Goal: Transaction & Acquisition: Download file/media

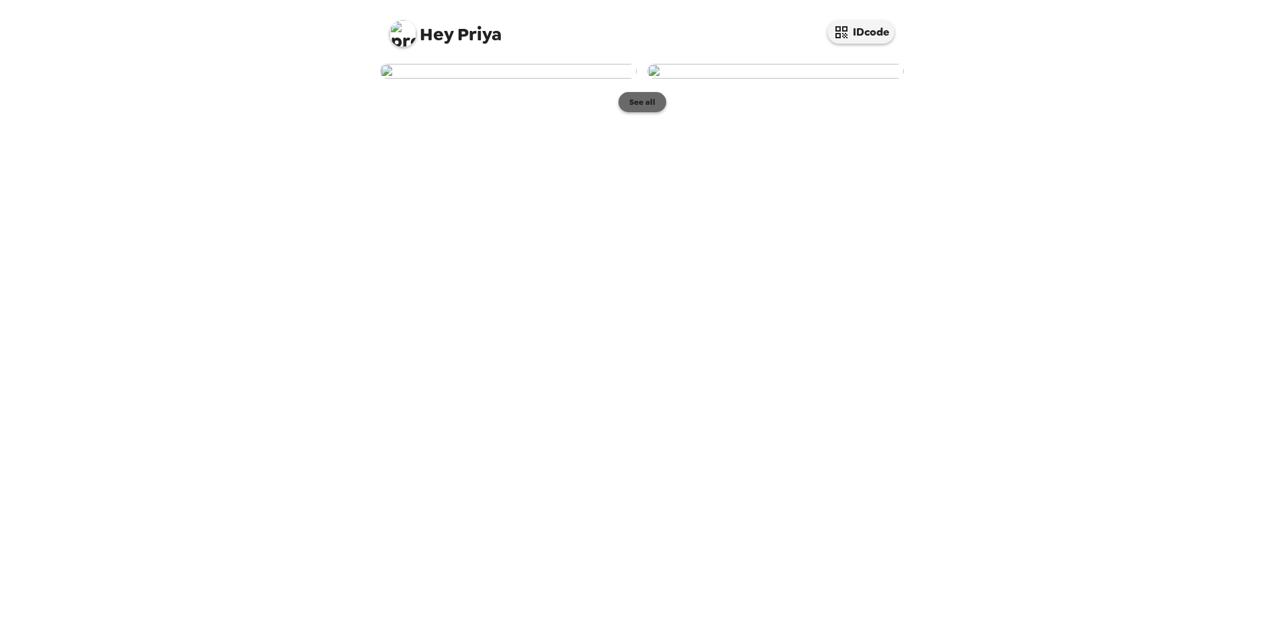
click at [642, 112] on button "See all" at bounding box center [643, 102] width 48 height 20
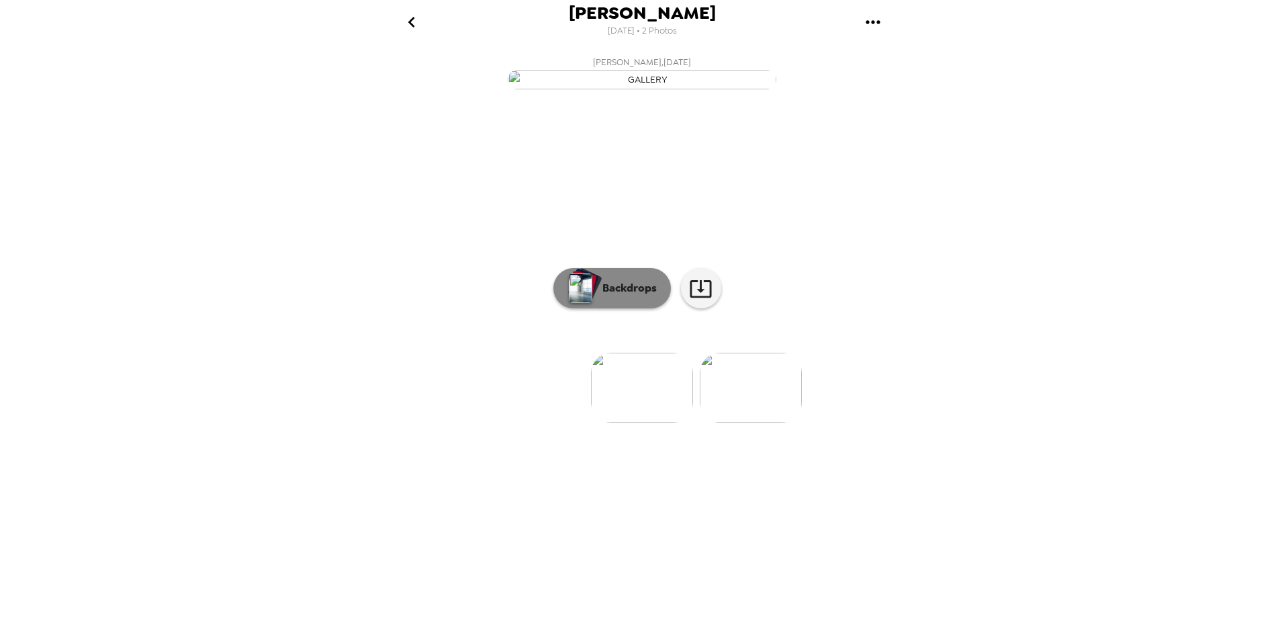
click at [606, 296] on p "Backdrops" at bounding box center [626, 288] width 61 height 16
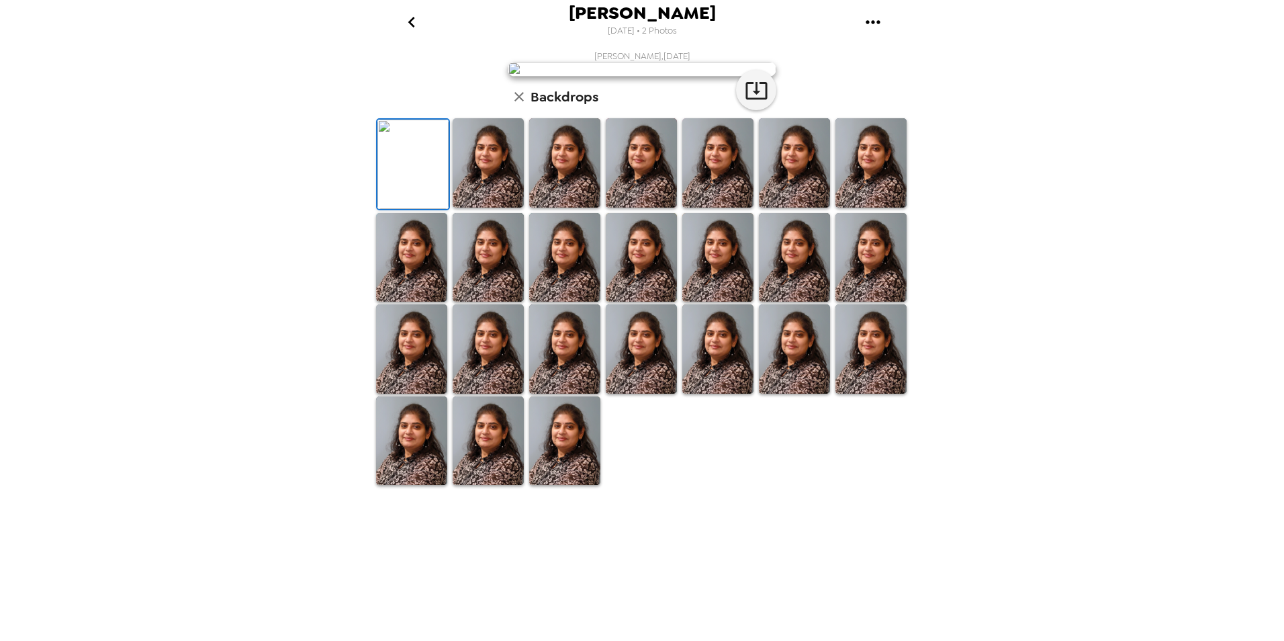
scroll to position [171, 0]
click at [518, 105] on icon "button" at bounding box center [519, 97] width 16 height 16
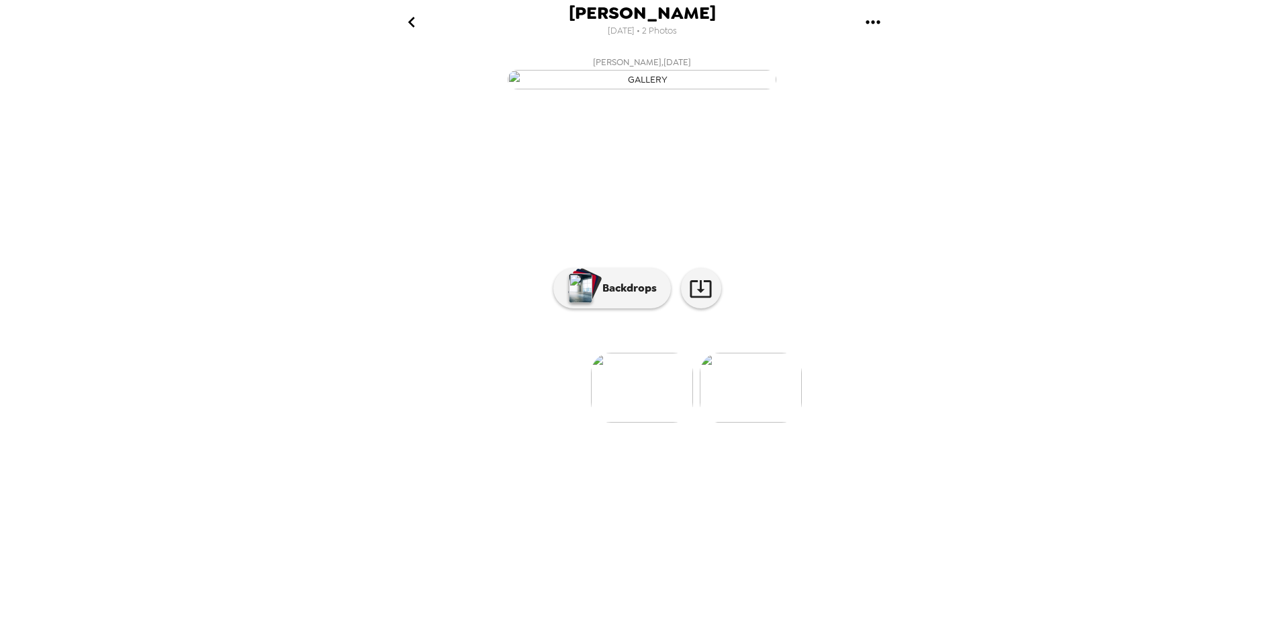
click at [874, 24] on icon "gallery menu" at bounding box center [872, 21] width 21 height 21
click at [899, 69] on span "Download all photos" at bounding box center [937, 61] width 102 height 16
